Goal: Task Accomplishment & Management: Manage account settings

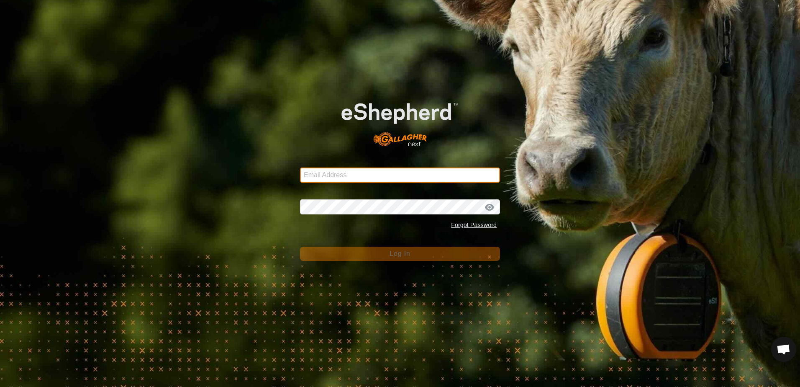
click at [358, 173] on input "Email Address" at bounding box center [400, 174] width 200 height 15
click at [337, 175] on input "Email Address" at bounding box center [400, 174] width 200 height 15
type input "[EMAIL_ADDRESS][DOMAIN_NAME]"
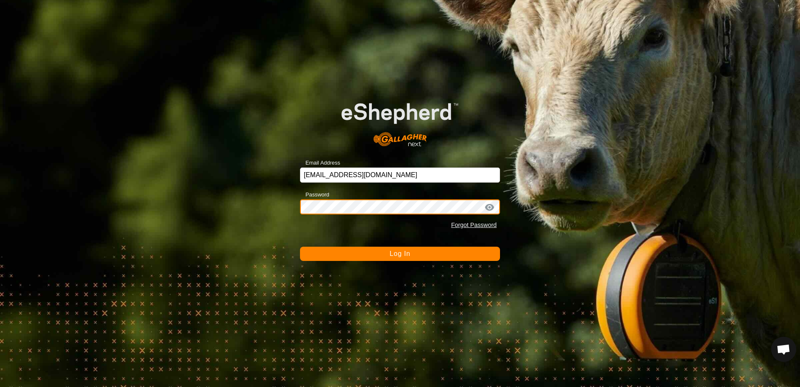
click at [300, 247] on button "Log In" at bounding box center [400, 254] width 200 height 14
